Goal: Find specific page/section

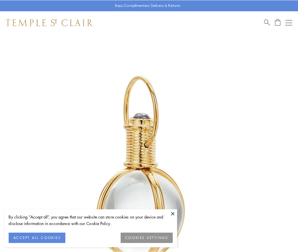
scroll to position [148, 0]
